Goal: Task Accomplishment & Management: Manage account settings

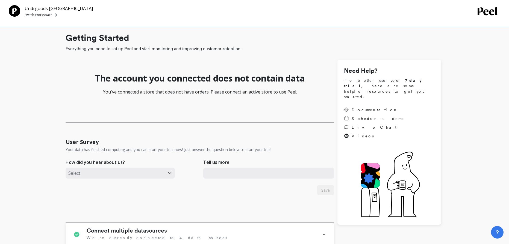
click at [48, 15] on p "Switch Workspace" at bounding box center [39, 15] width 28 height 4
click at [50, 8] on p "Undrgoods KWD" at bounding box center [42, 8] width 34 height 7
click at [321, 235] on div "Connect multiple datasources We're currently connected to 5 data sources" at bounding box center [200, 234] width 268 height 23
click at [48, 16] on p "Switch Workspace" at bounding box center [39, 15] width 28 height 4
click at [59, 50] on p "Undrgoods [GEOGRAPHIC_DATA]" at bounding box center [62, 51] width 48 height 11
